Goal: Contribute content: Contribute content

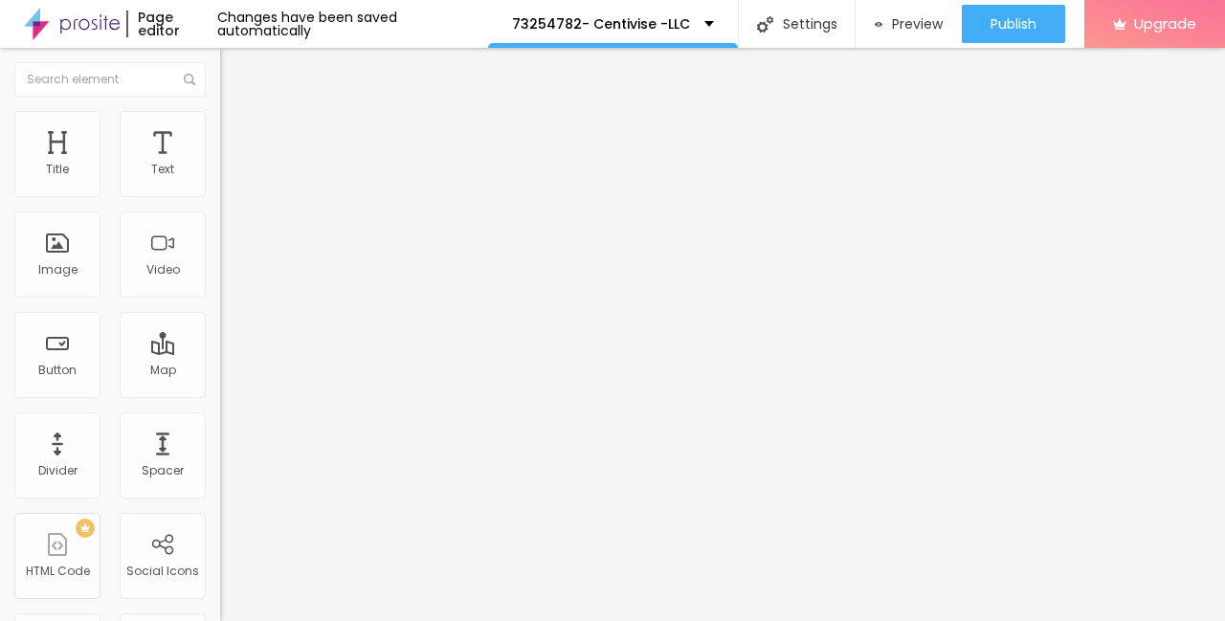
click at [220, 165] on span "Add image" at bounding box center [259, 156] width 78 height 16
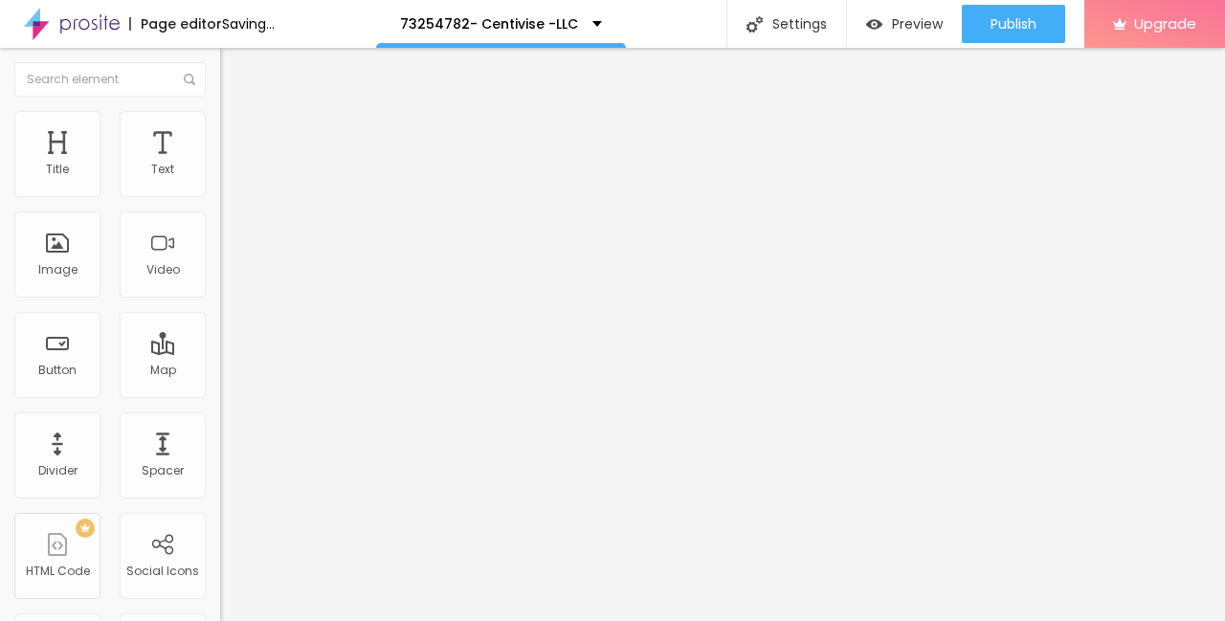
click at [220, 129] on li "Style" at bounding box center [330, 120] width 220 height 19
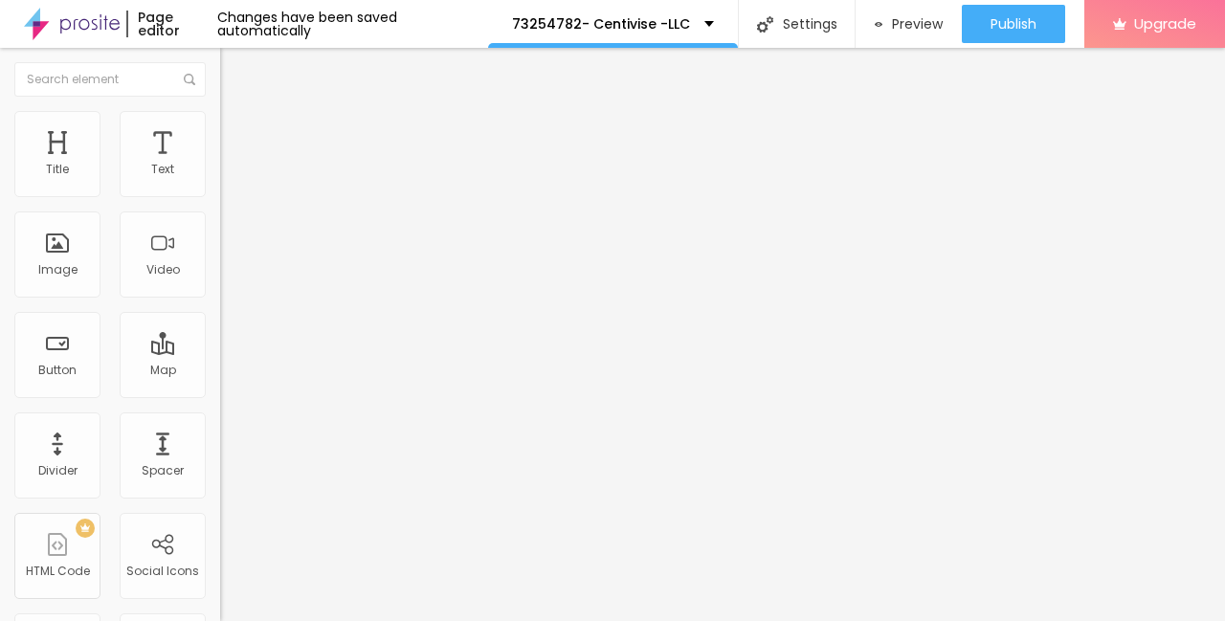
type input "95"
type input "80"
type input "75"
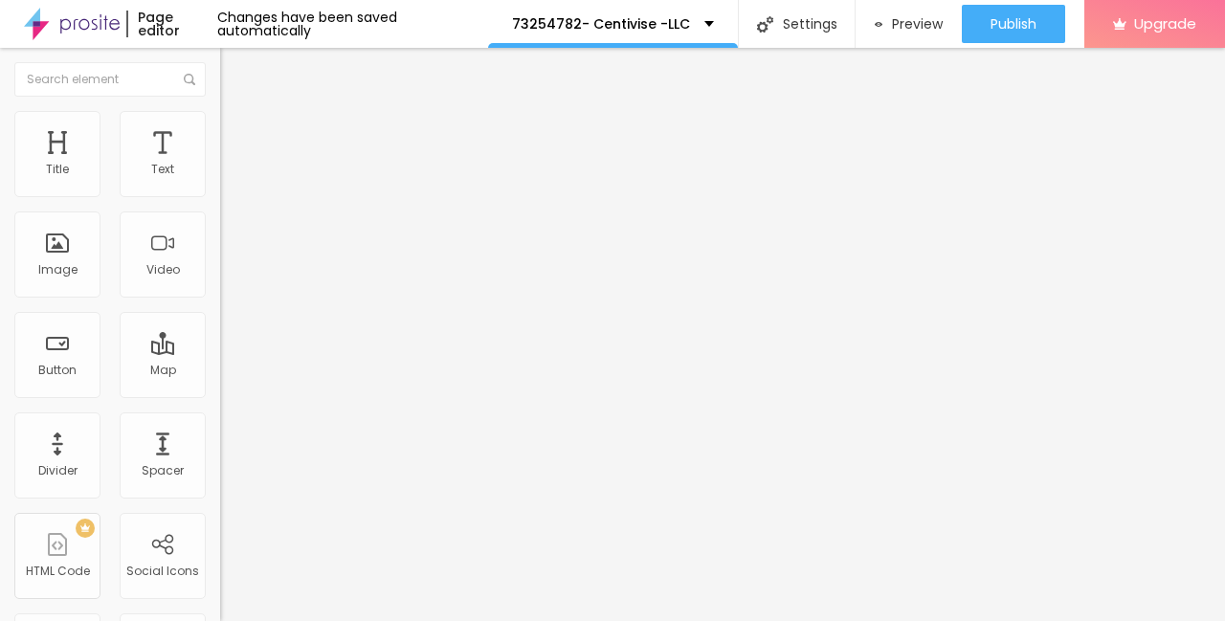
type input "75"
type input "65"
type input "60"
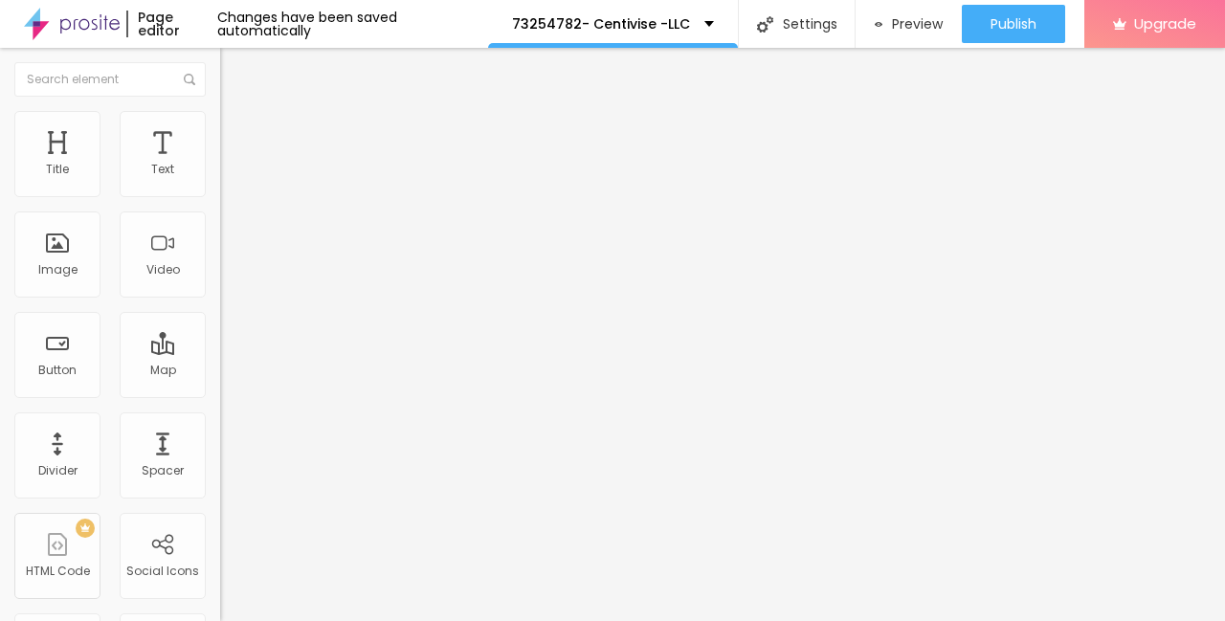
type input "45"
type input "30"
type input "20"
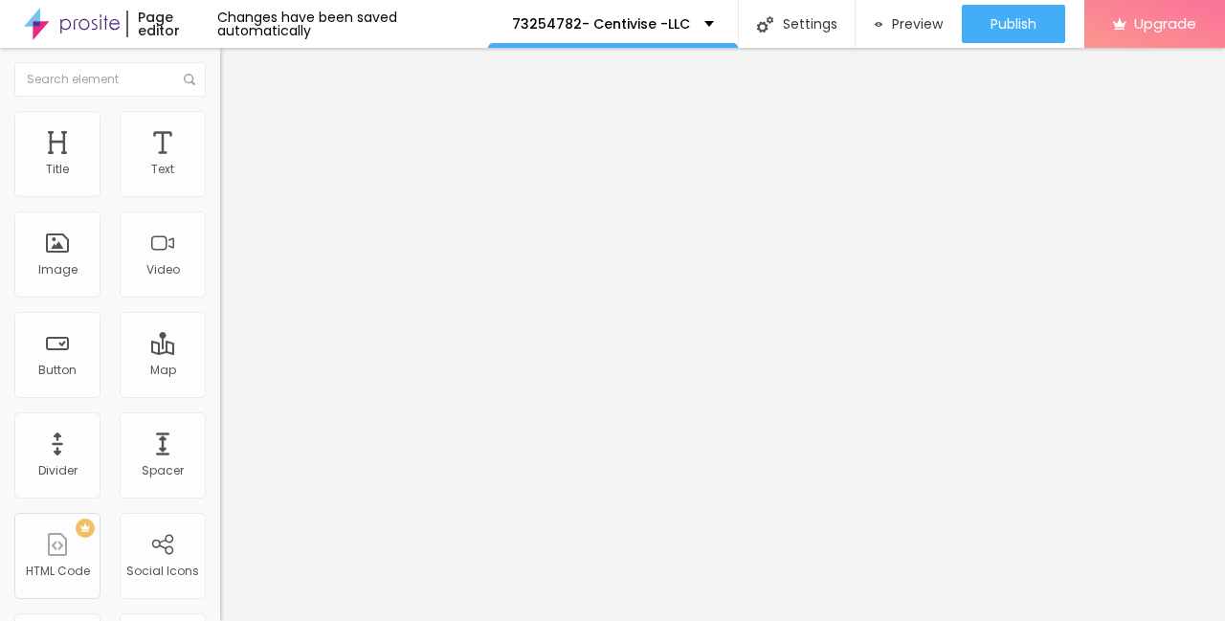
type input "20"
type input "10"
type input "15"
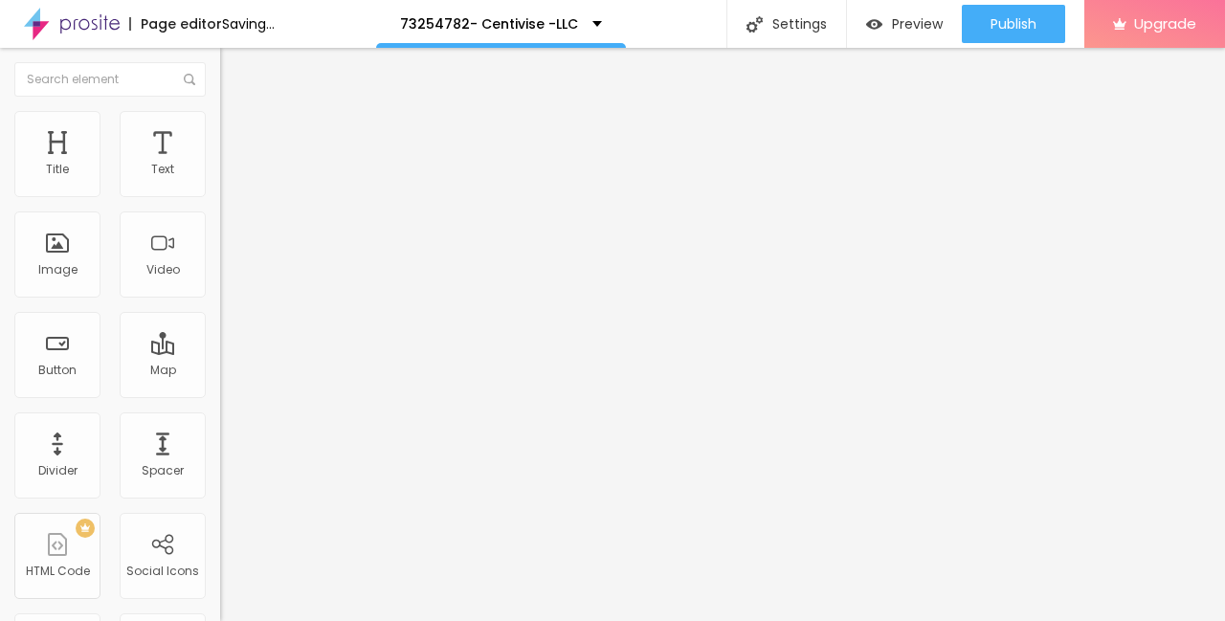
drag, startPoint x: 196, startPoint y: 209, endPoint x: 33, endPoint y: 208, distance: 163.6
type input "15"
click at [220, 196] on input "range" at bounding box center [281, 188] width 123 height 15
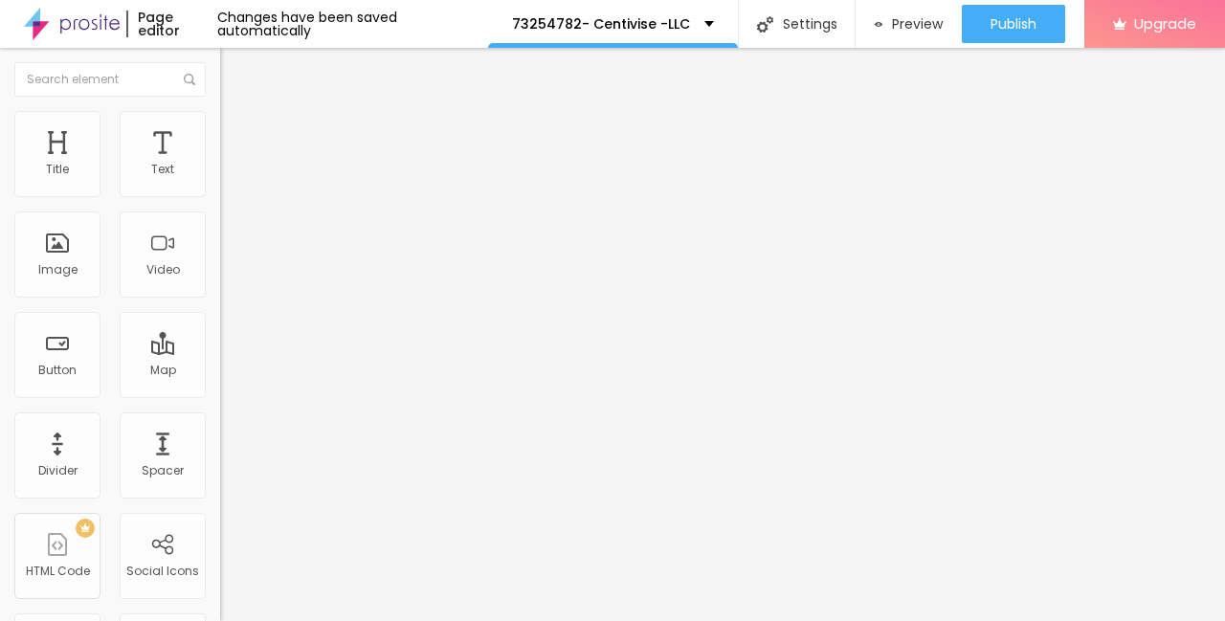
type input "20"
type input "15"
type input "10"
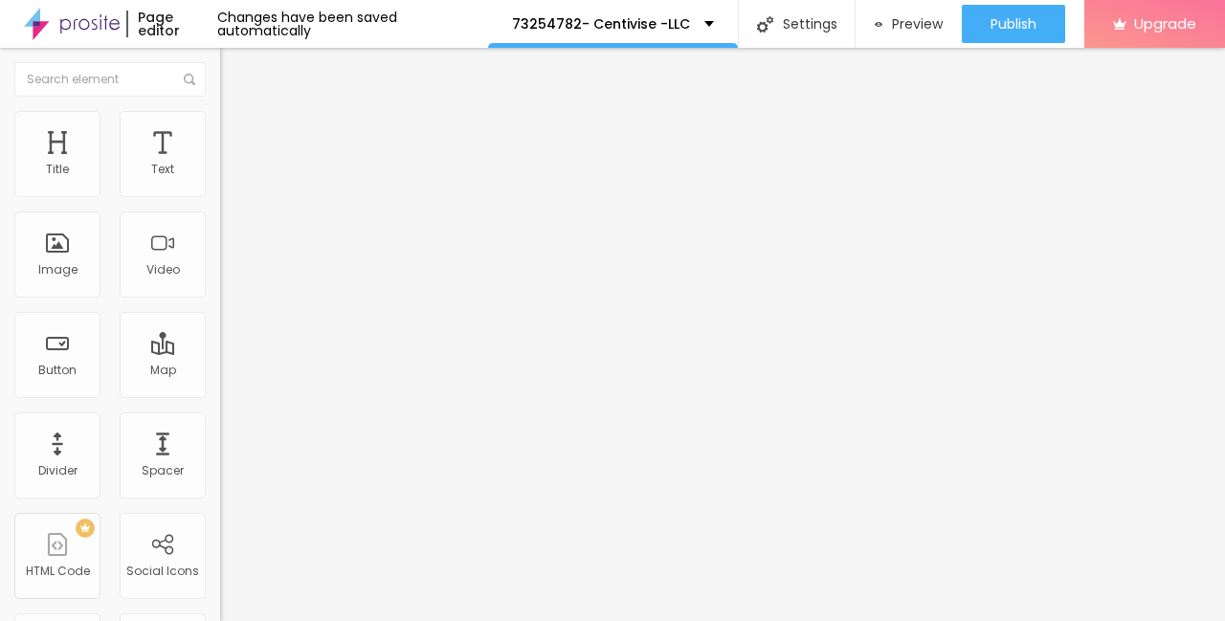
drag, startPoint x: 42, startPoint y: 212, endPoint x: -4, endPoint y: 212, distance: 45.9
type input "10"
click at [220, 196] on input "range" at bounding box center [281, 188] width 123 height 15
click at [220, 82] on button "Edit Image" at bounding box center [330, 70] width 220 height 44
click at [174, 176] on div "Text" at bounding box center [162, 169] width 23 height 13
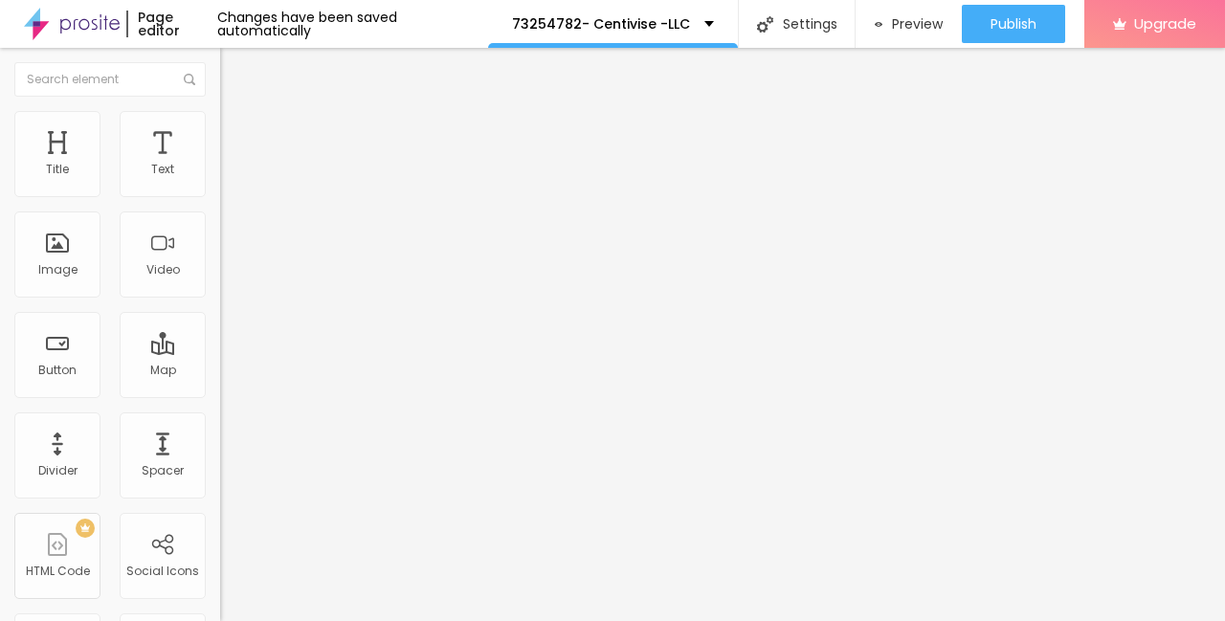
click at [228, 178] on icon "button" at bounding box center [233, 172] width 11 height 11
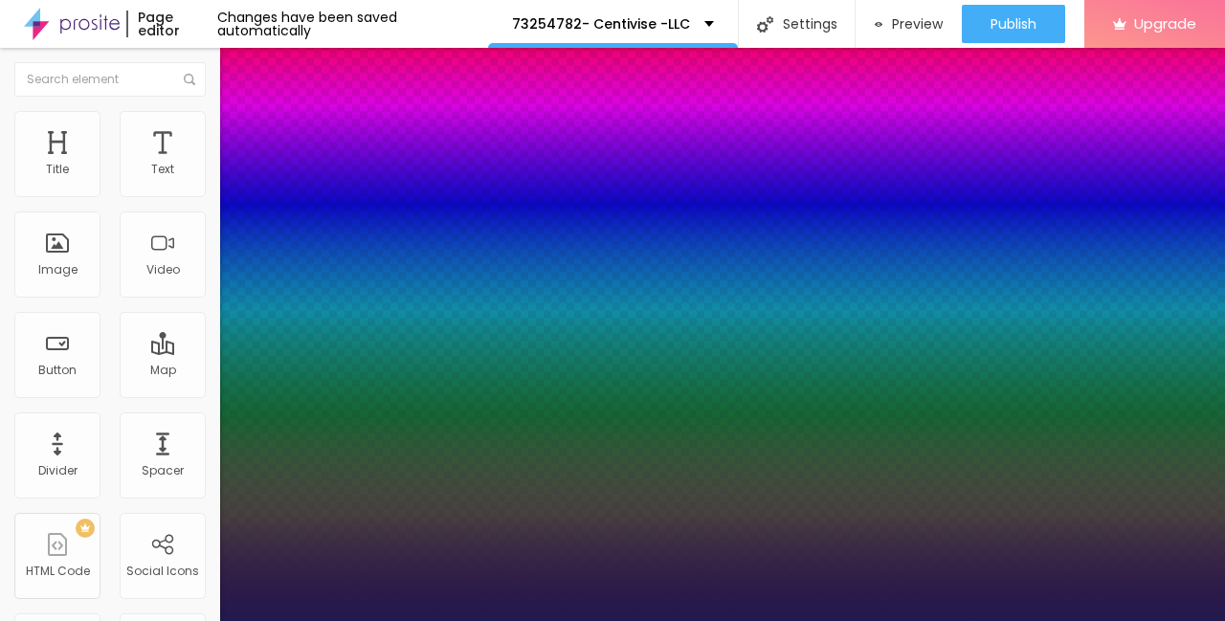
type input "1"
type input "17"
type input "1"
type input "18"
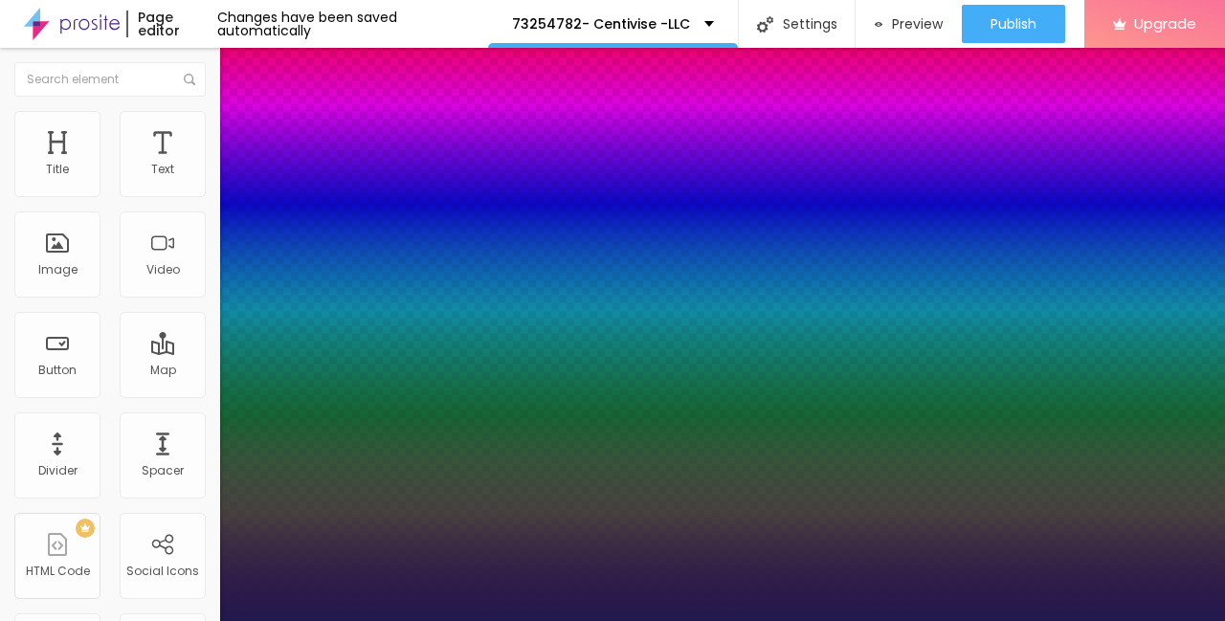
type input "18"
type input "1"
type input "21"
type input "1"
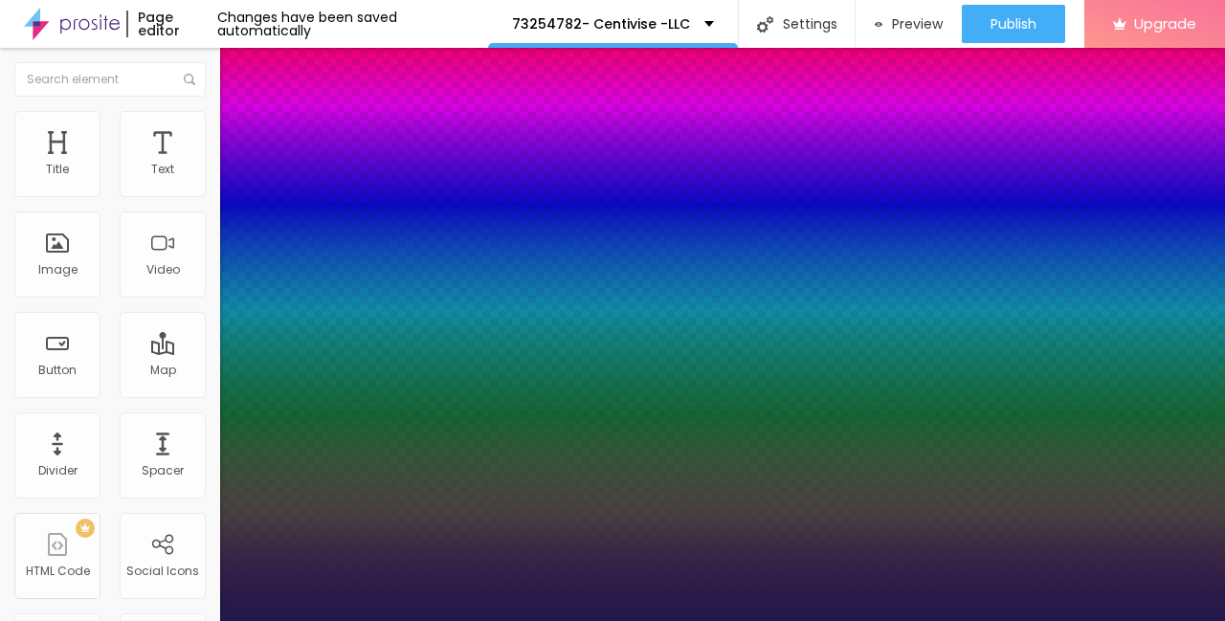
type input "22"
type input "1"
type input "24"
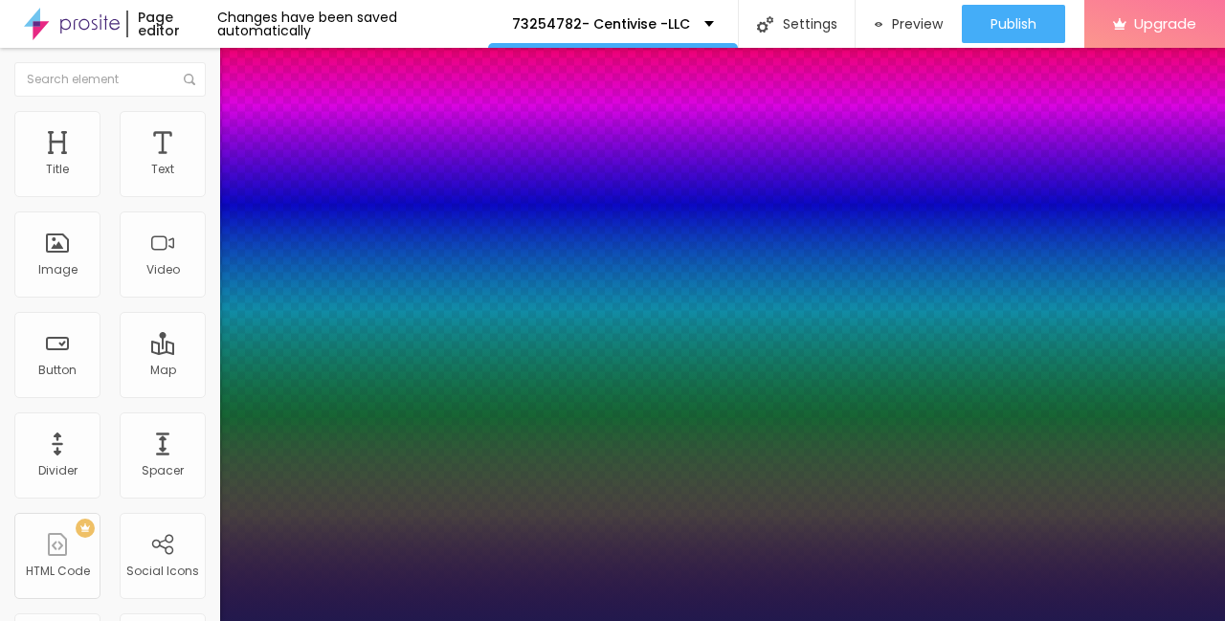
type input "1"
type input "25"
type input "1"
type input "26"
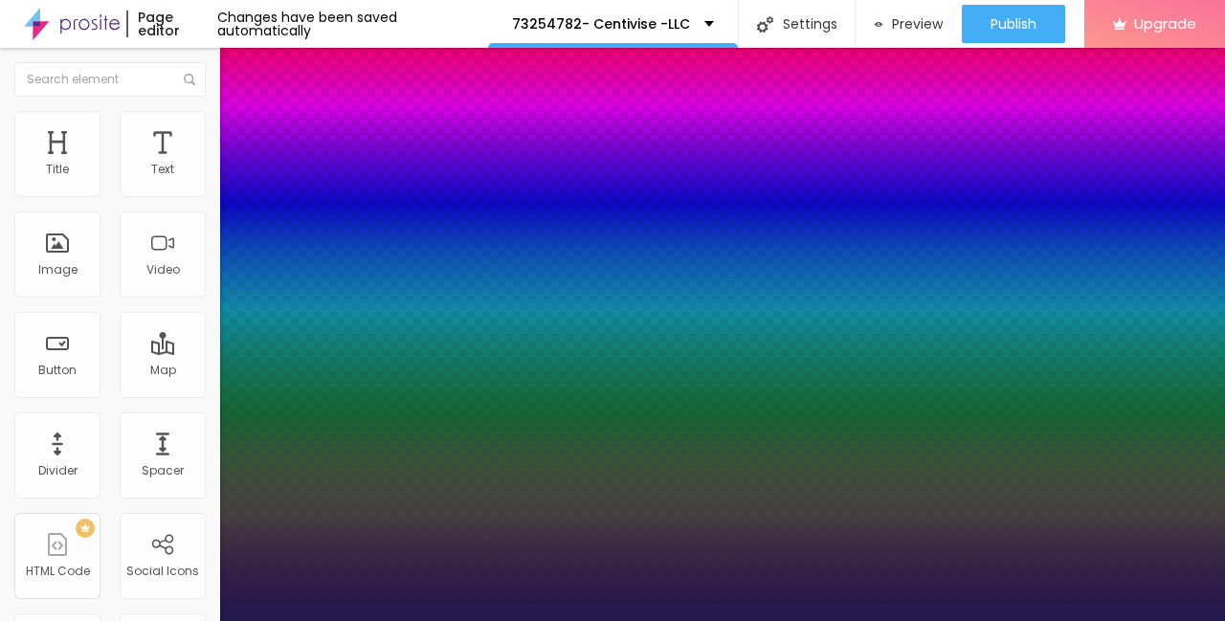
type input "26"
type input "1"
type input "27"
type input "1"
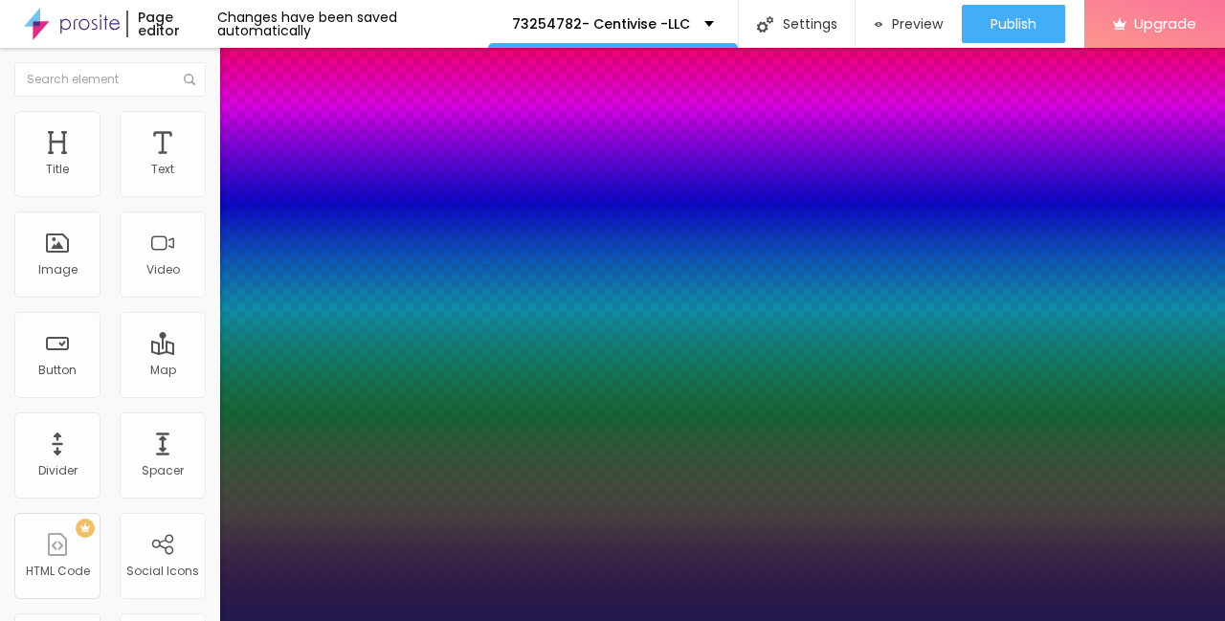
type input "26"
type input "1"
type input "25"
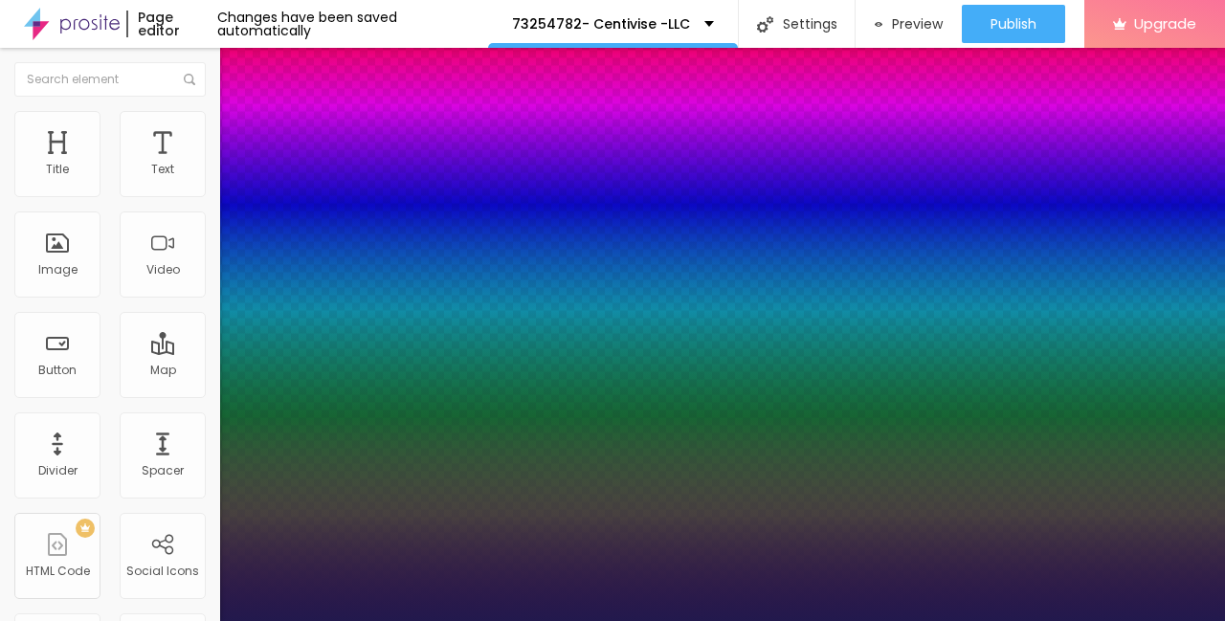
type input "1"
type input "21"
type input "1"
type input "20"
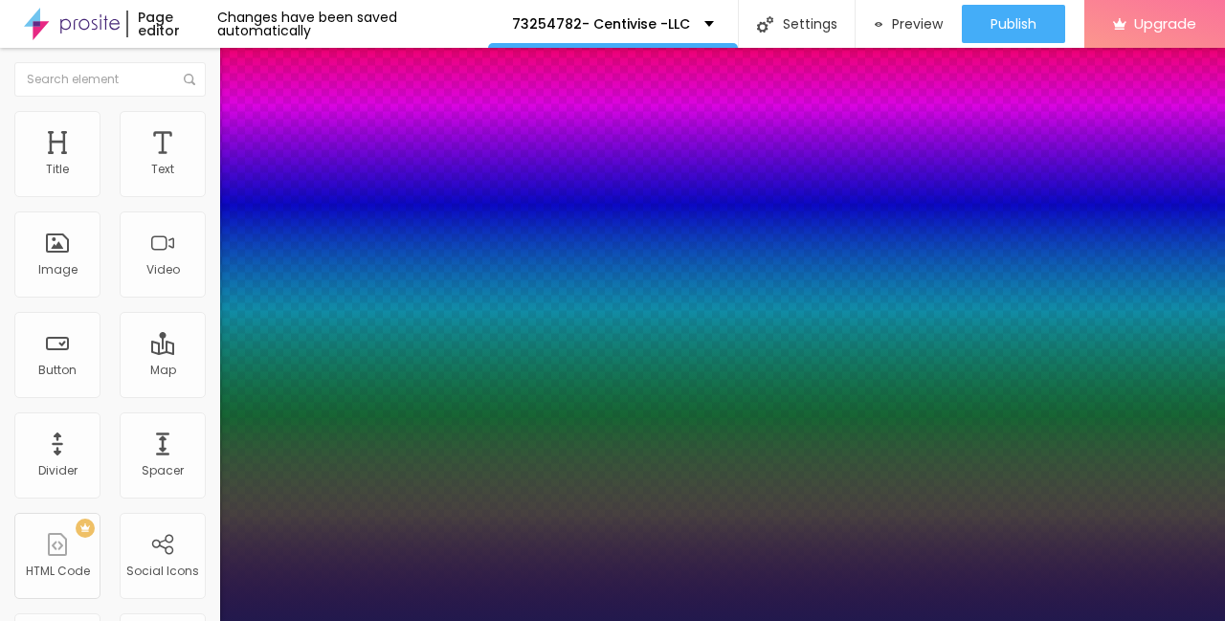
type input "20"
type input "1"
type input "21"
type input "1"
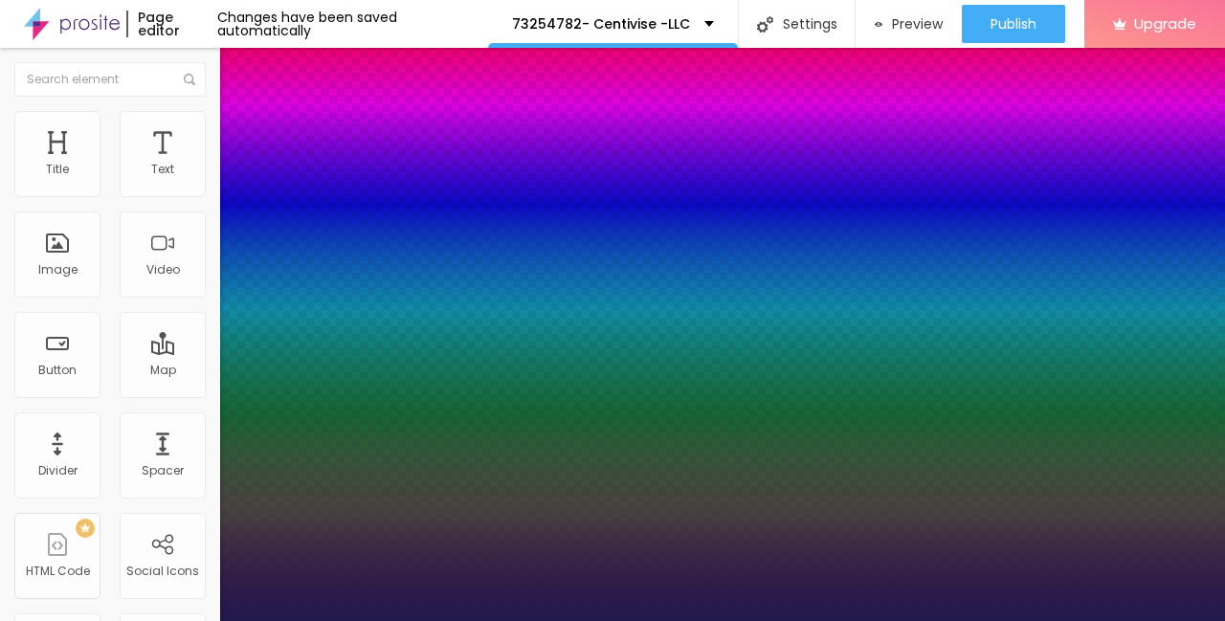
type input "22"
type input "1"
type input "23"
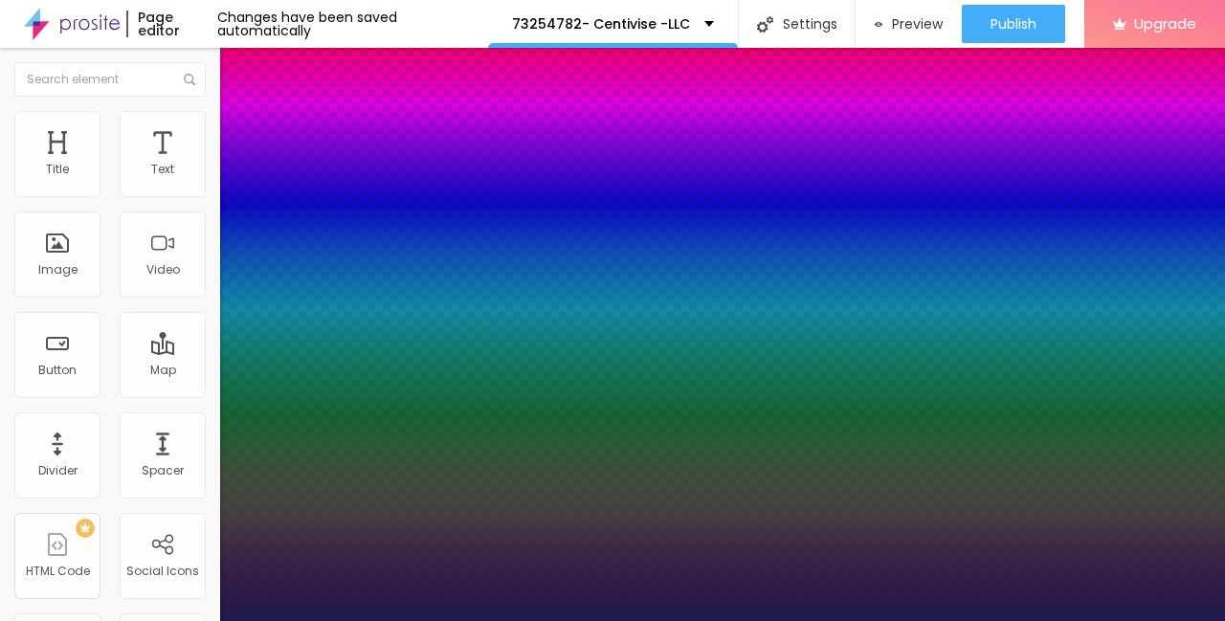
type input "1"
type input "24"
type input "1"
type input "25"
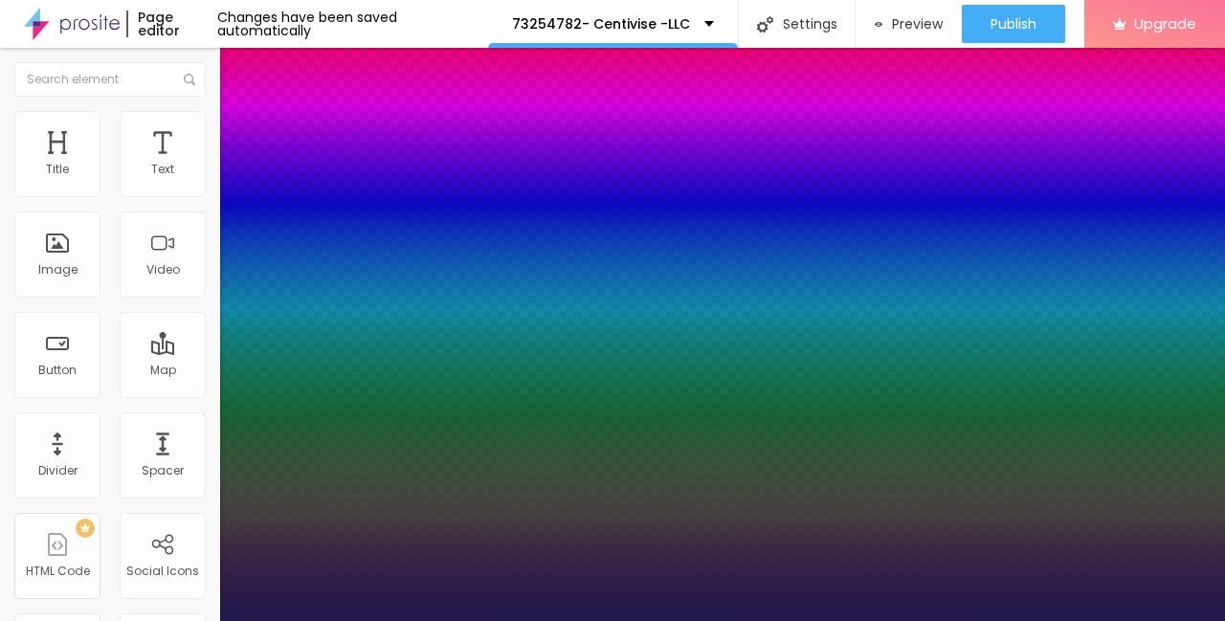
type input "25"
type input "1"
type input "26"
type input "1"
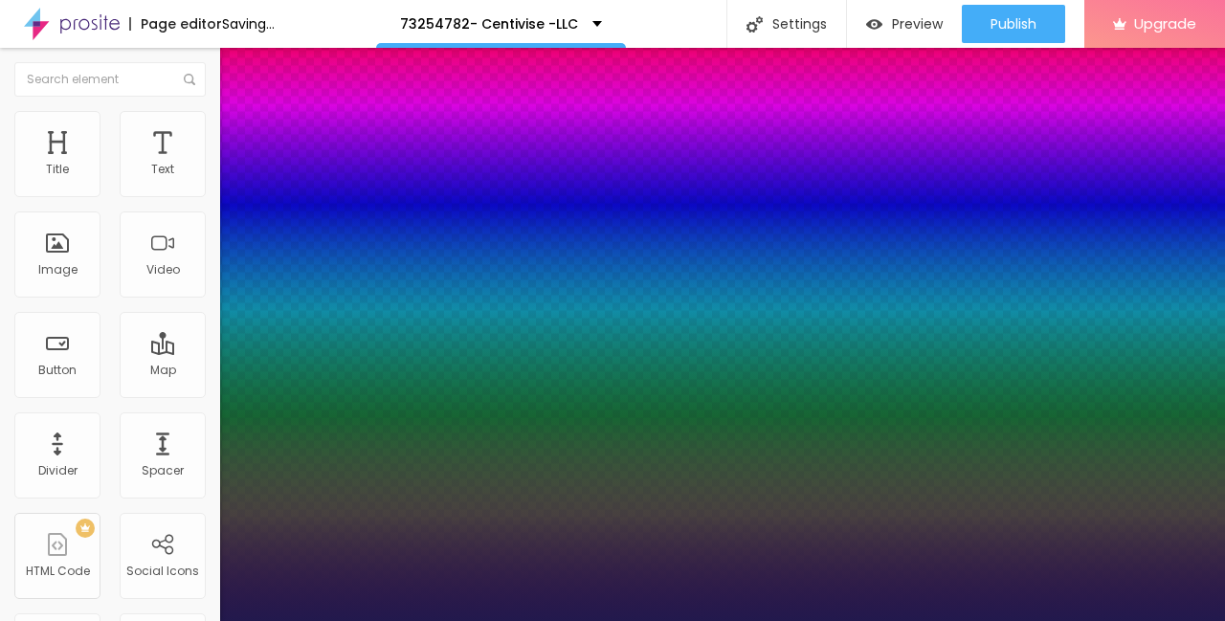
type input "25"
type input "1"
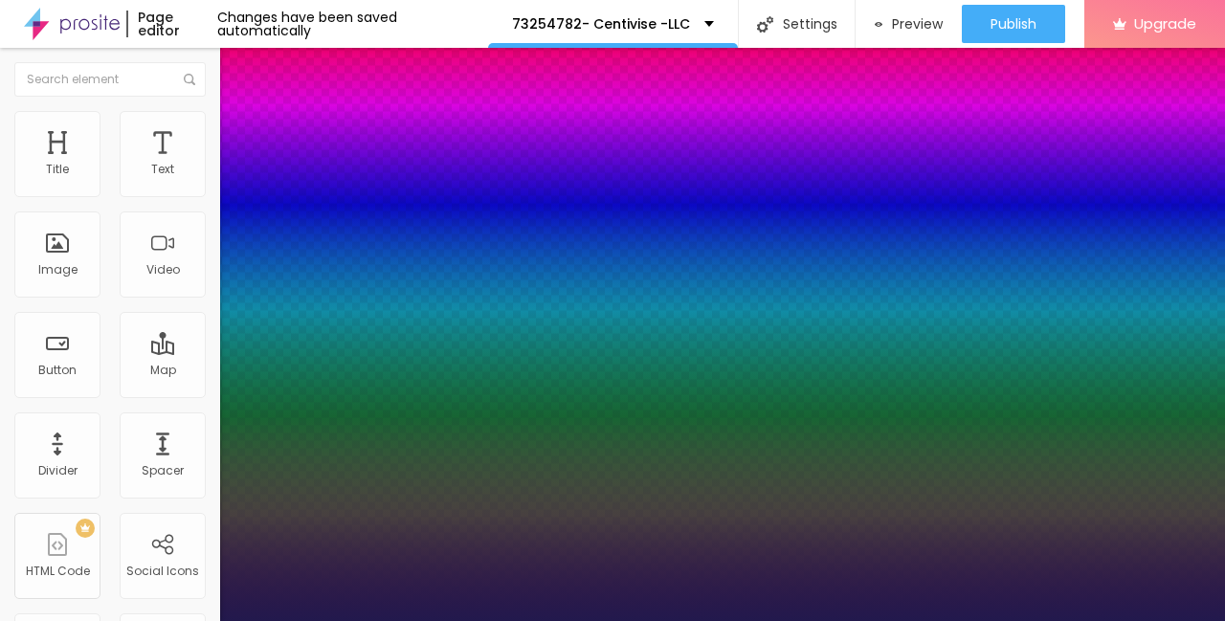
drag, startPoint x: 259, startPoint y: 326, endPoint x: 271, endPoint y: 328, distance: 11.6
type input "25"
click at [23, 620] on div at bounding box center [612, 621] width 1225 height 0
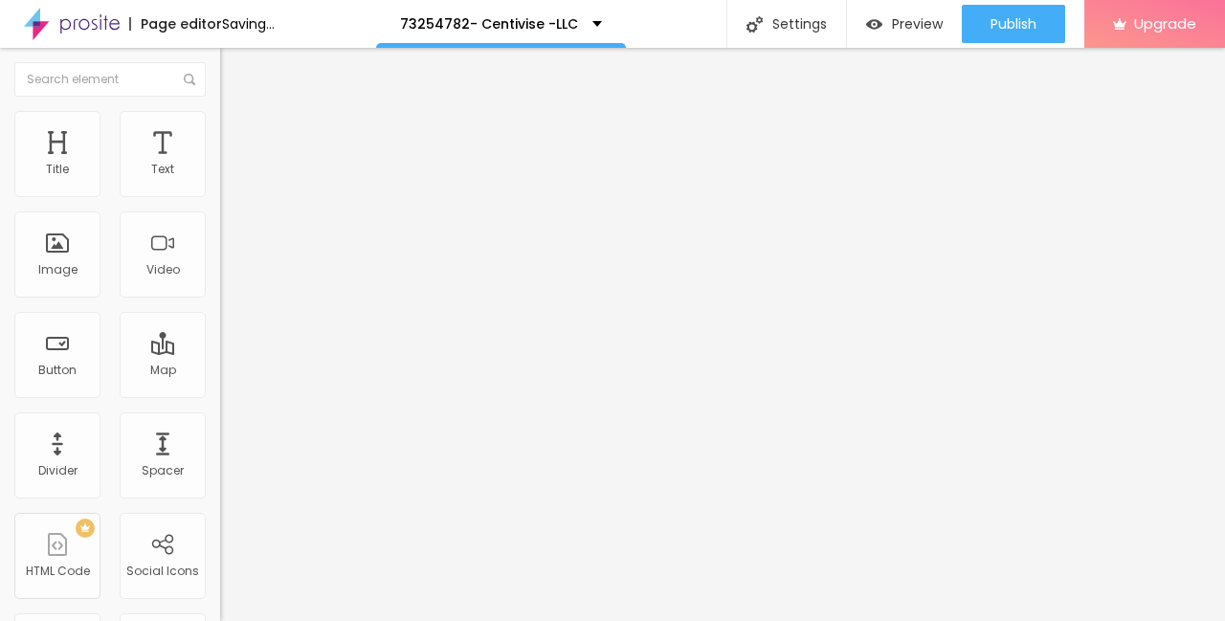
click at [234, 68] on img "button" at bounding box center [241, 69] width 15 height 15
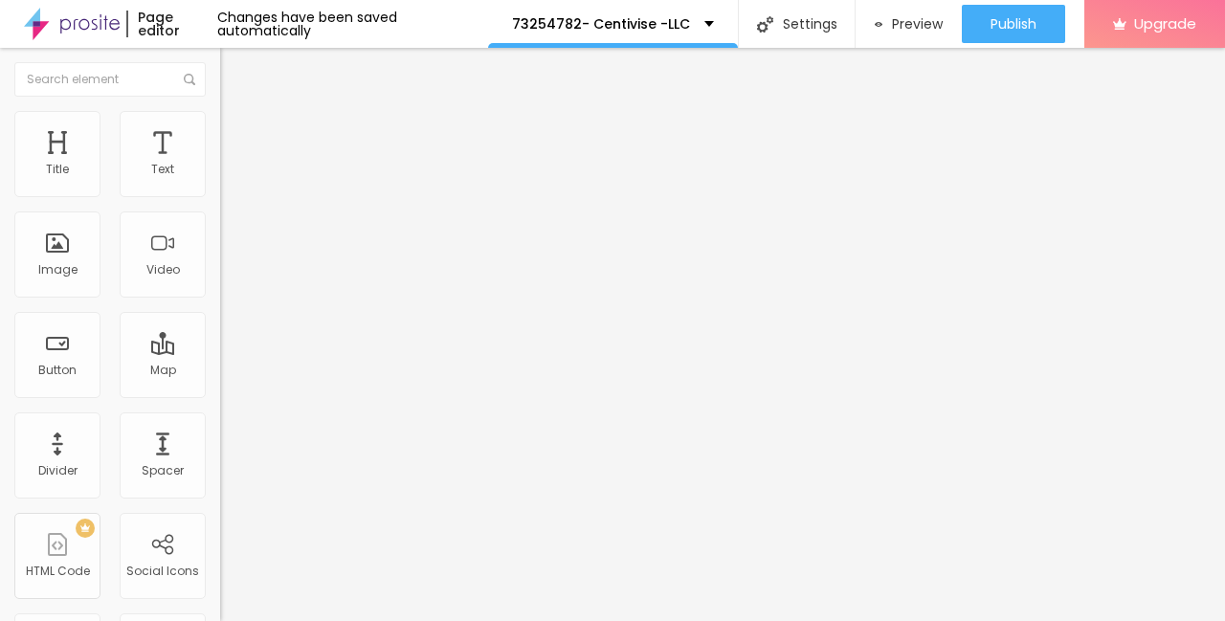
click at [220, 180] on input "Click me" at bounding box center [335, 170] width 230 height 19
paste input "→ VIEW DOCUMENT HERE"
type input "→ VIEW DOCUMENT HERE"
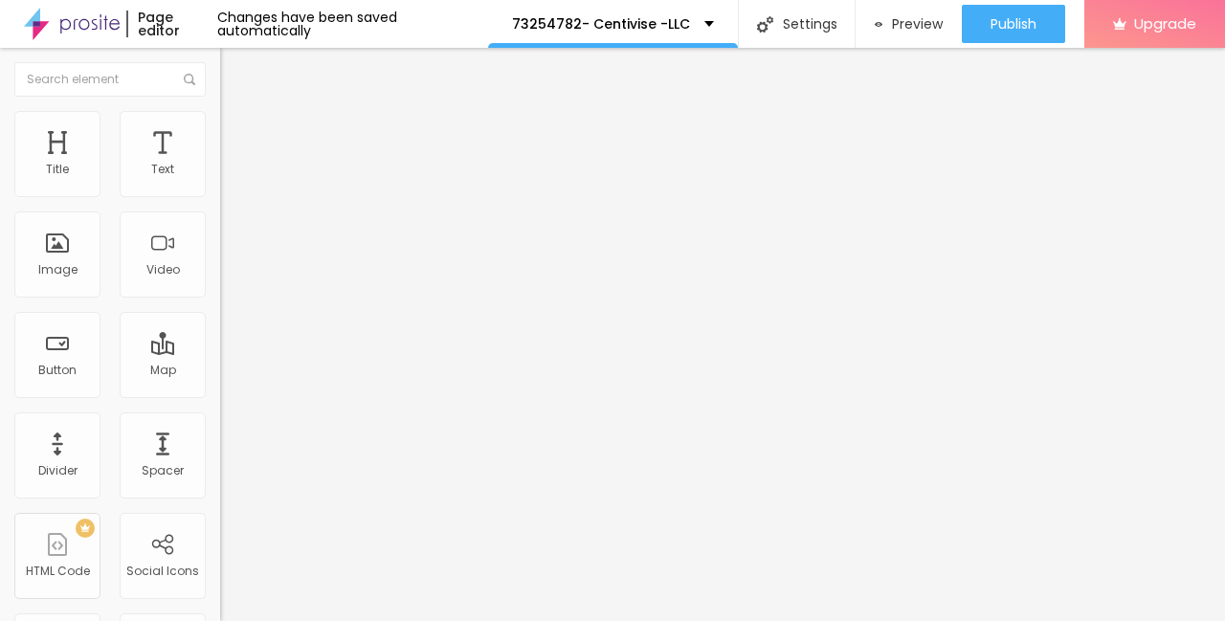
click at [220, 394] on input "https://" at bounding box center [335, 384] width 230 height 19
paste input "[URL][DOMAIN_NAME]"
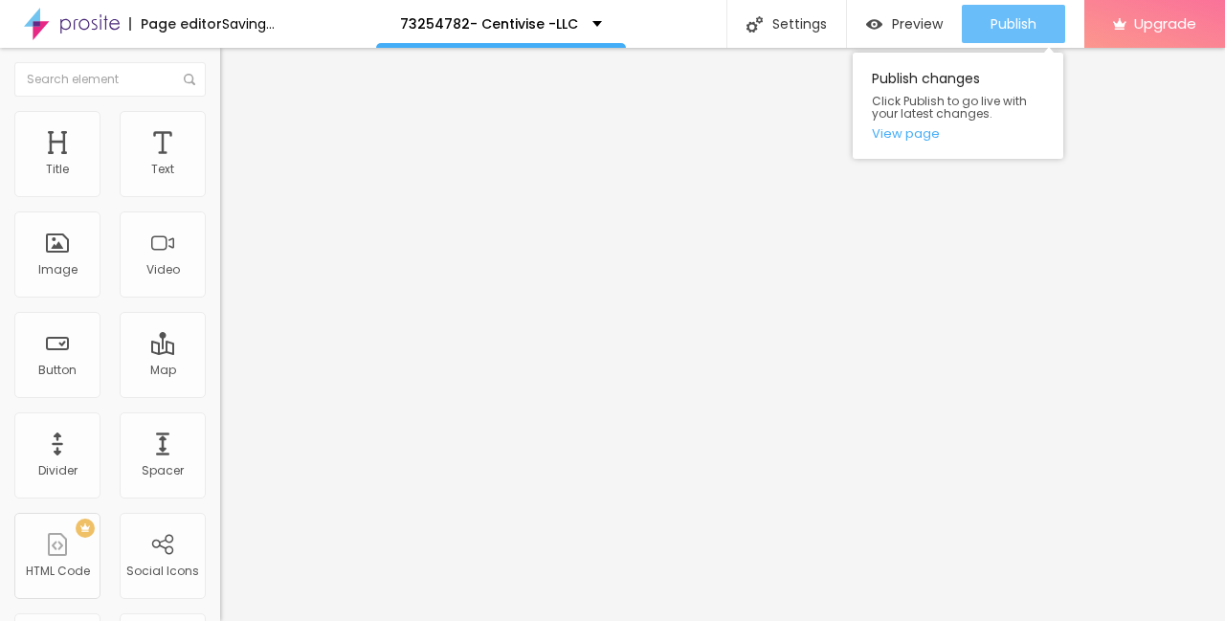
type input "[URL][DOMAIN_NAME]"
click at [999, 29] on span "Publish" at bounding box center [1013, 23] width 46 height 15
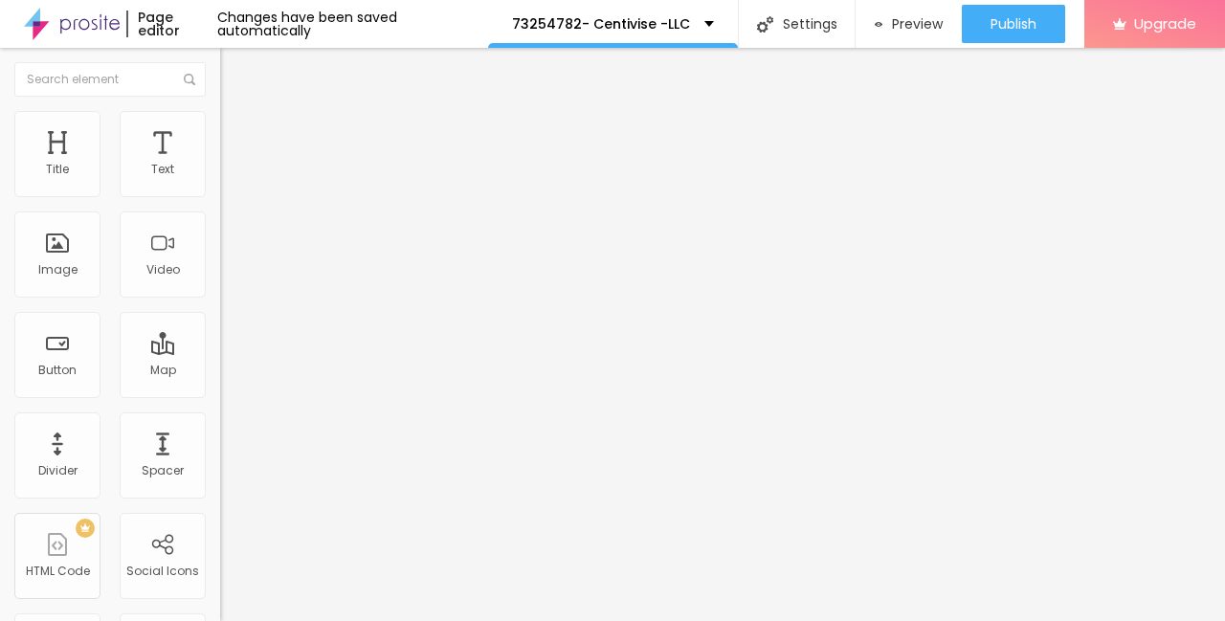
click at [237, 132] on span "Style" at bounding box center [251, 124] width 28 height 16
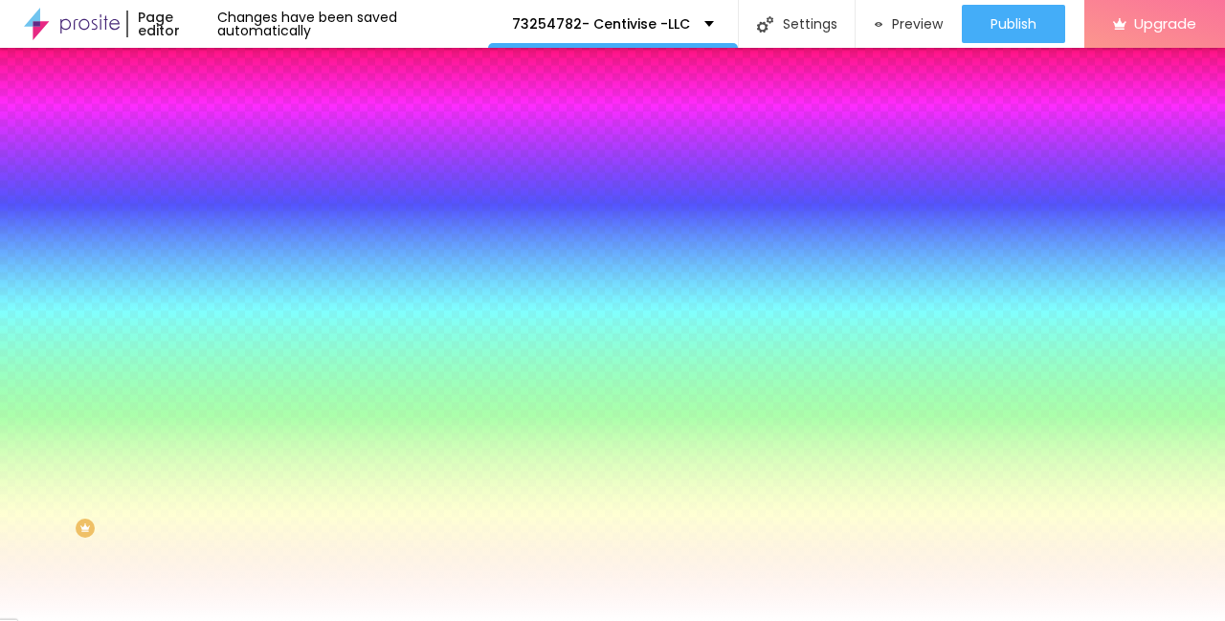
click at [237, 135] on span "Advanced" at bounding box center [268, 143] width 62 height 16
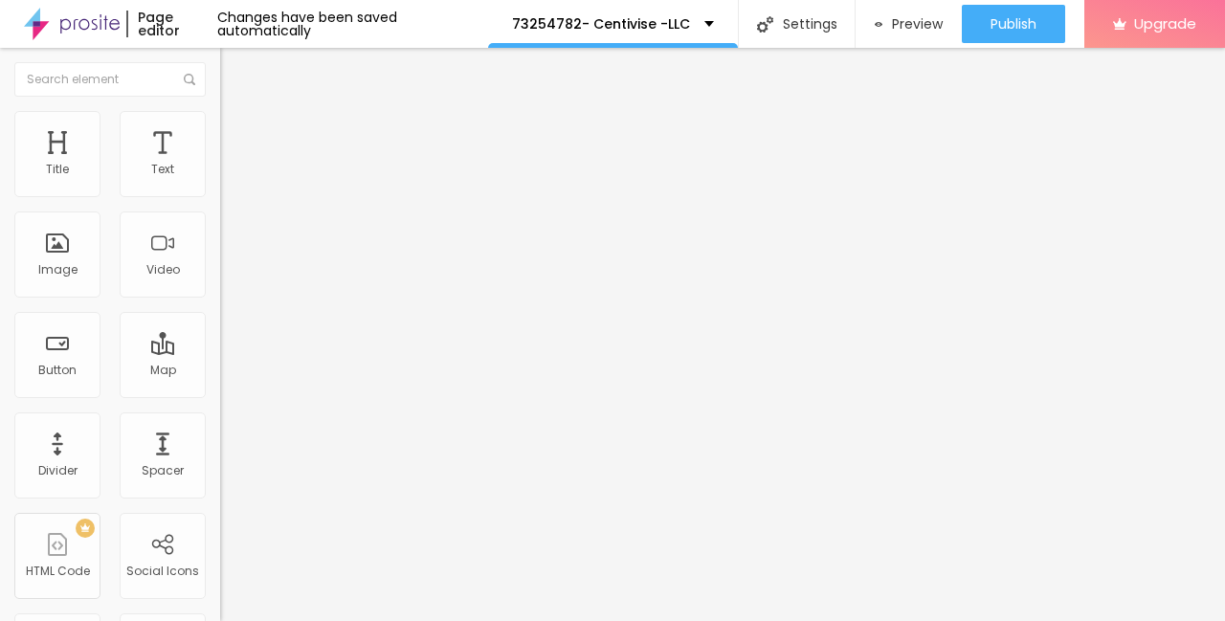
type input "11"
type input "12"
type input "13"
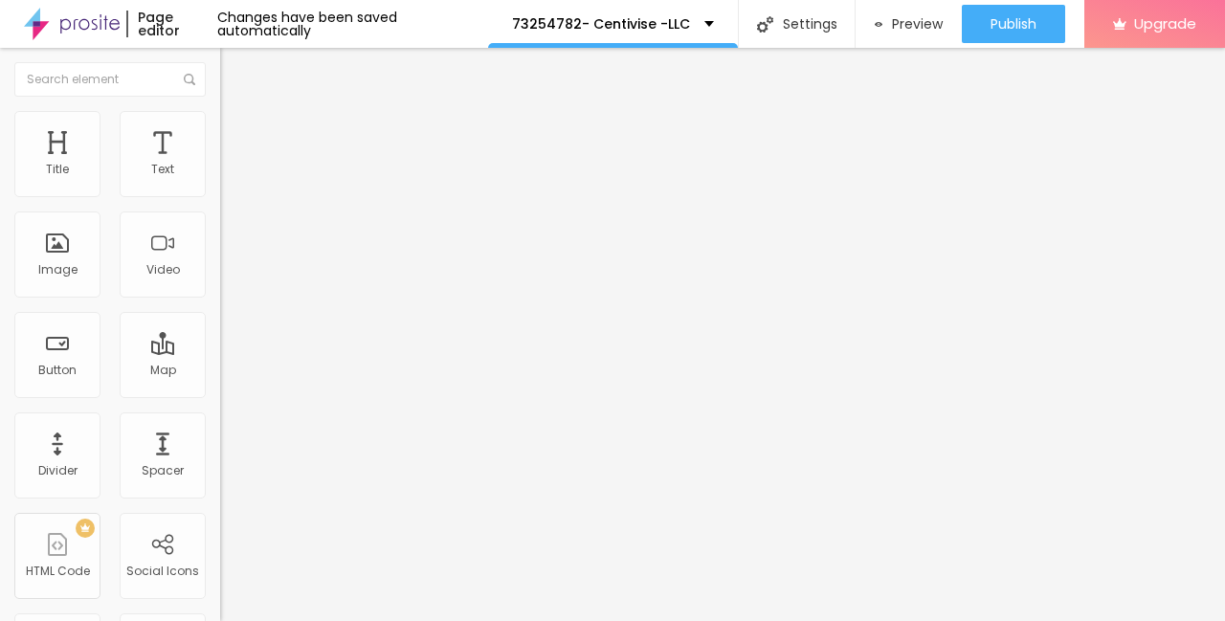
type input "13"
type input "14"
type input "15"
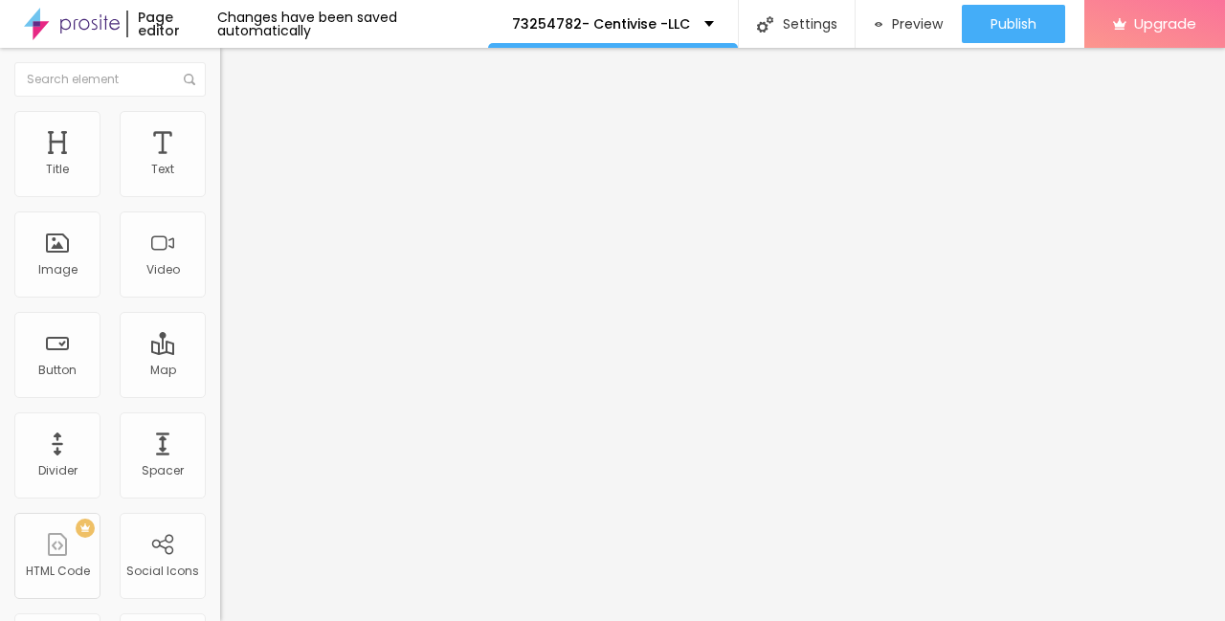
type input "16"
type input "17"
type input "18"
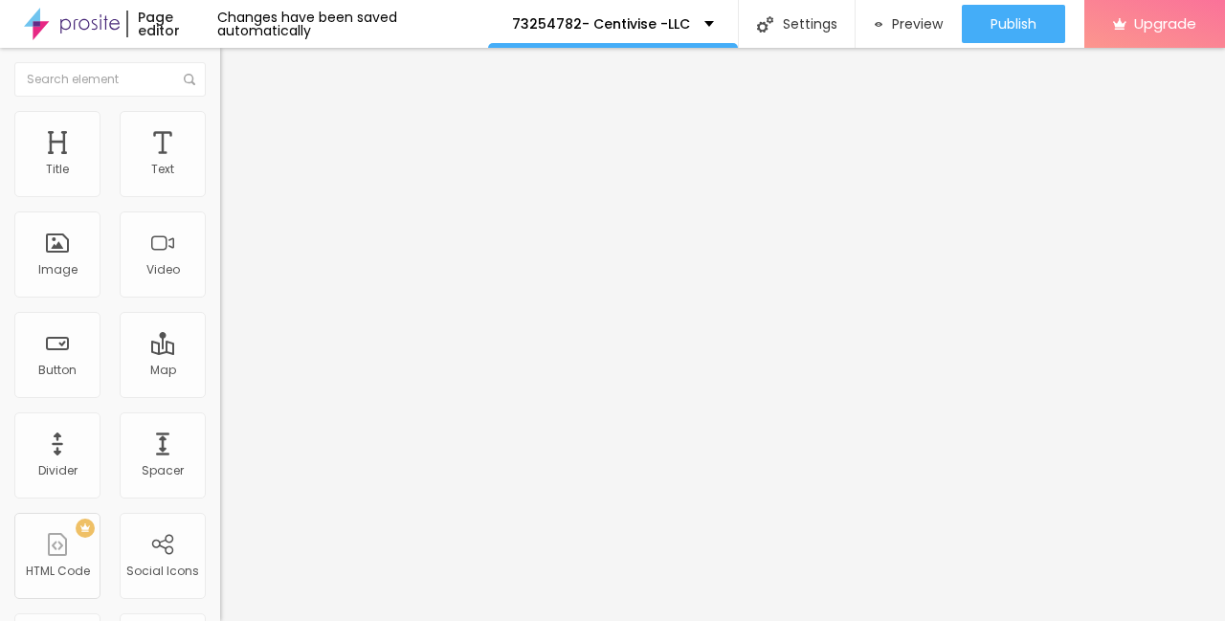
type input "18"
type input "19"
type input "20"
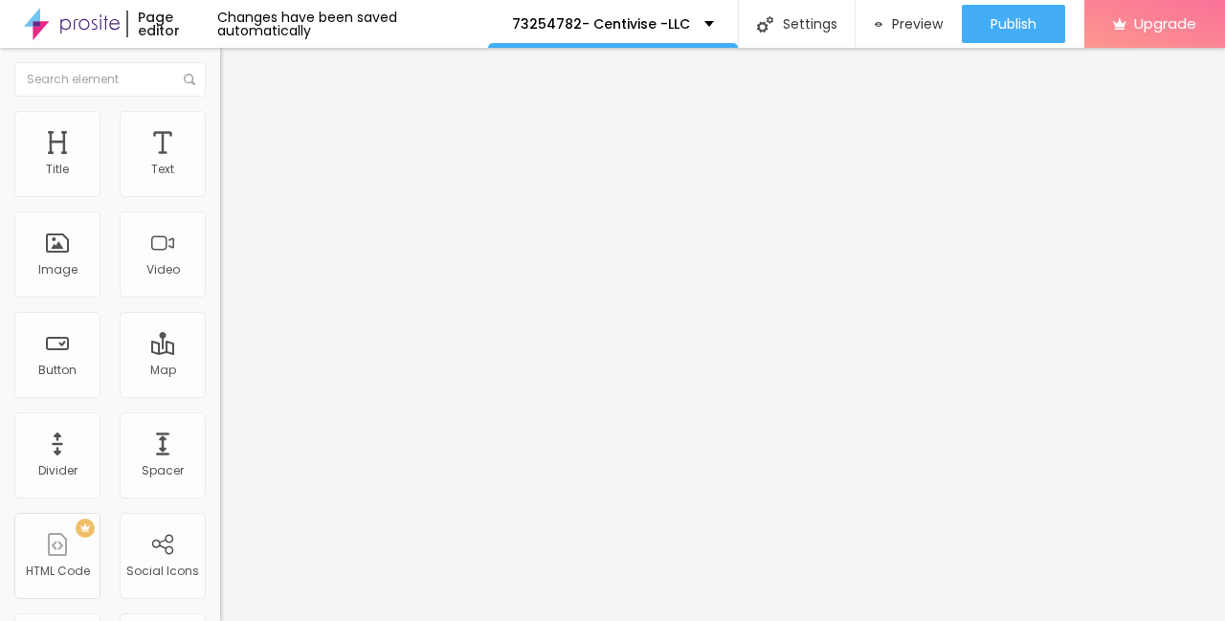
type input "21"
type input "22"
drag, startPoint x: 56, startPoint y: 191, endPoint x: 70, endPoint y: 191, distance: 14.4
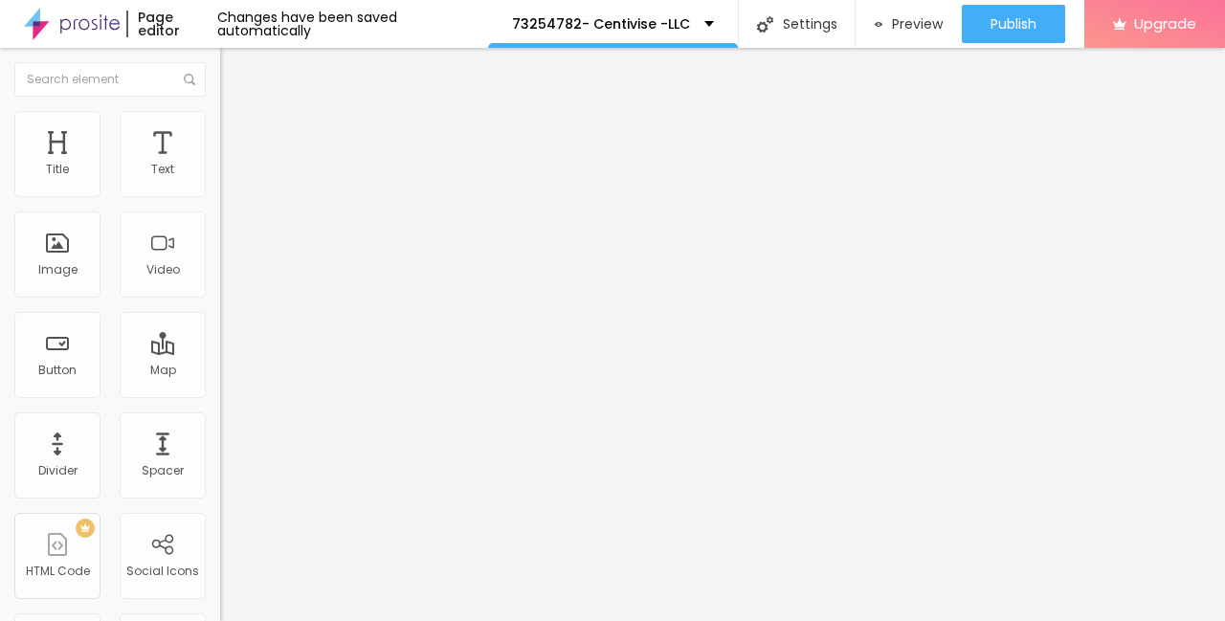
type input "22"
click at [220, 371] on input "range" at bounding box center [281, 378] width 123 height 15
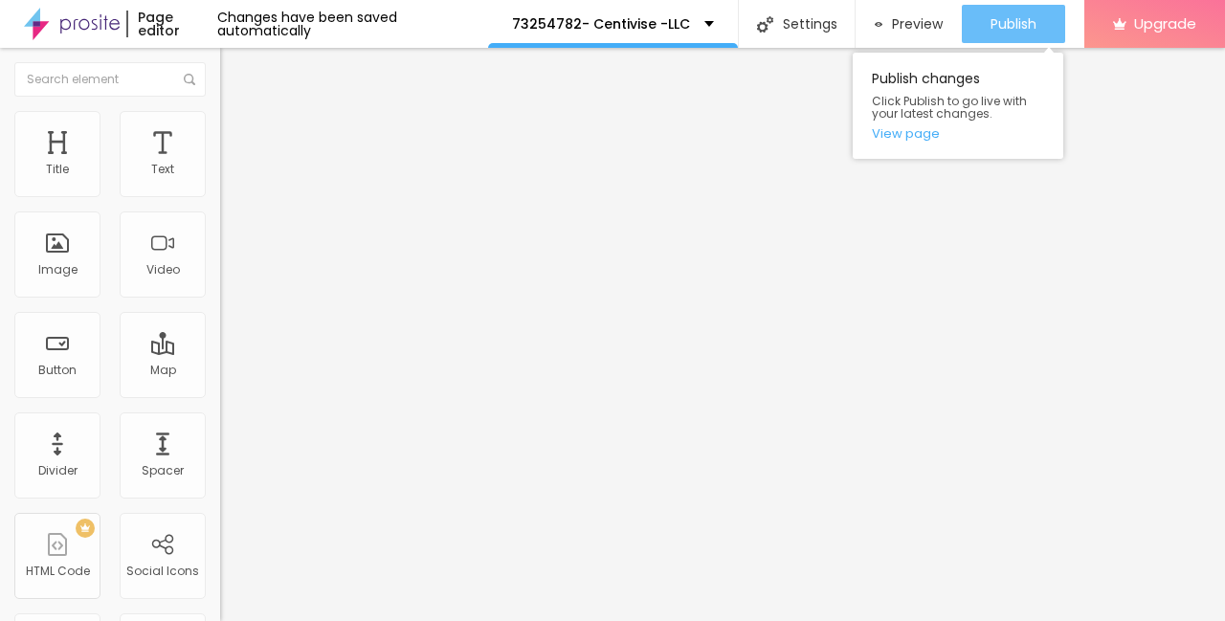
click at [1007, 26] on span "Publish" at bounding box center [1013, 23] width 46 height 15
